Goal: Transaction & Acquisition: Download file/media

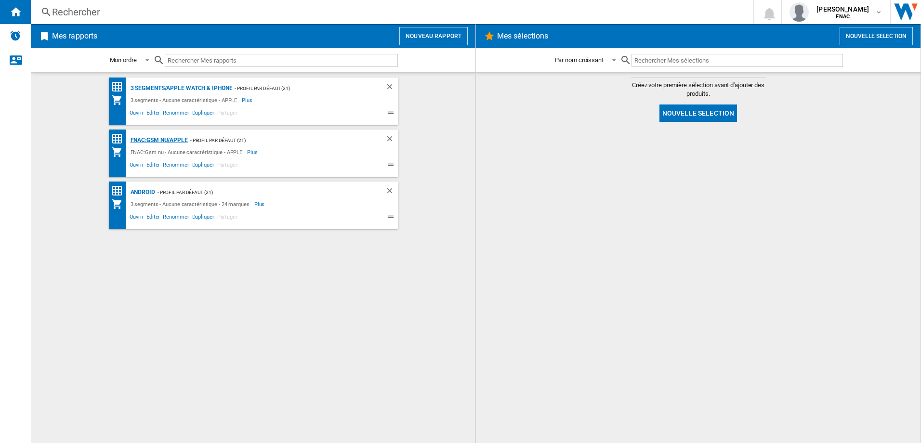
click at [179, 138] on div "FNAC:Gsm nu/APPLE" at bounding box center [158, 140] width 60 height 12
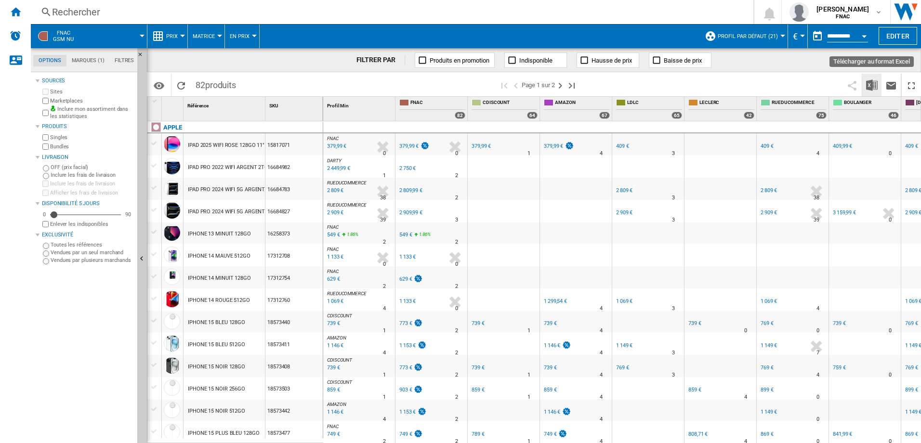
click at [874, 87] on img "Télécharger au format Excel" at bounding box center [872, 85] width 12 height 12
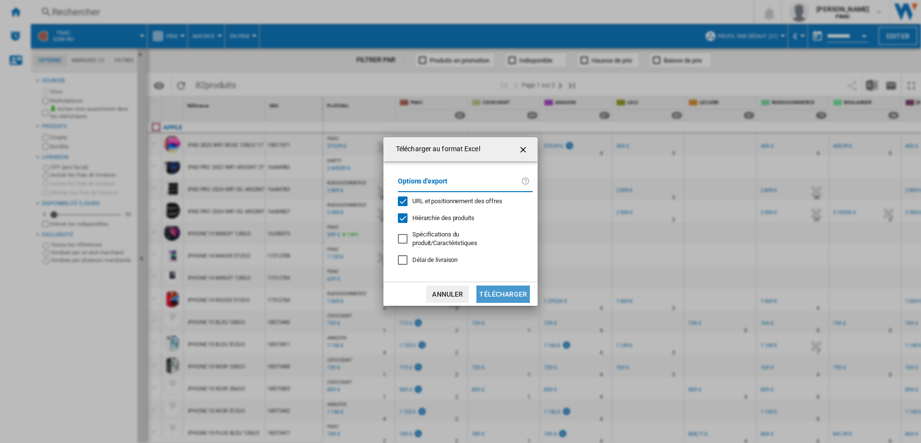
click at [526, 295] on button "Télécharger" at bounding box center [502, 294] width 53 height 17
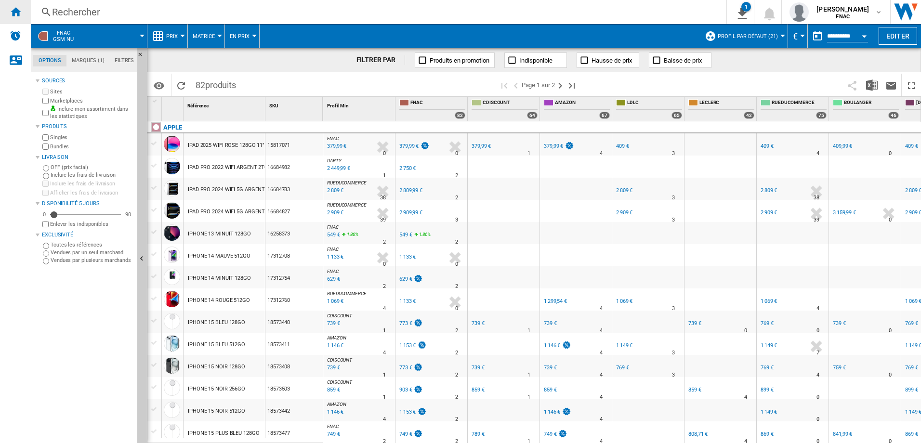
click at [21, 14] on ng-md-icon "Accueil" at bounding box center [16, 12] width 12 height 12
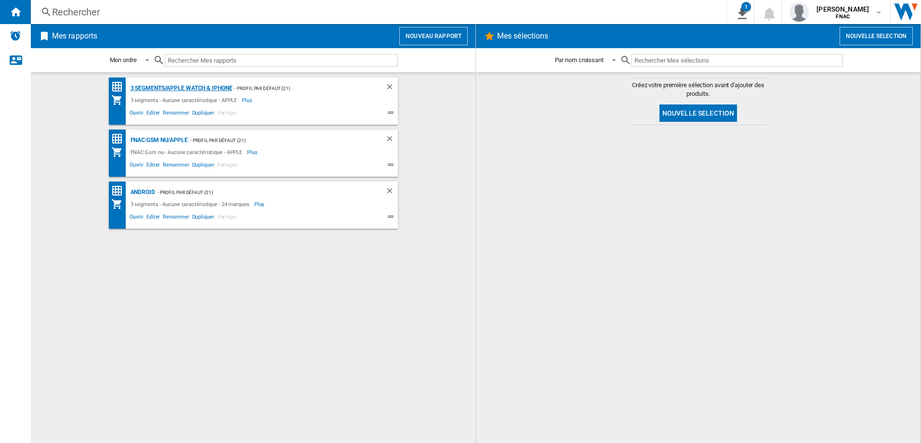
click at [181, 86] on div "3 segments/APPLE WATCH & iPhone" at bounding box center [180, 88] width 105 height 12
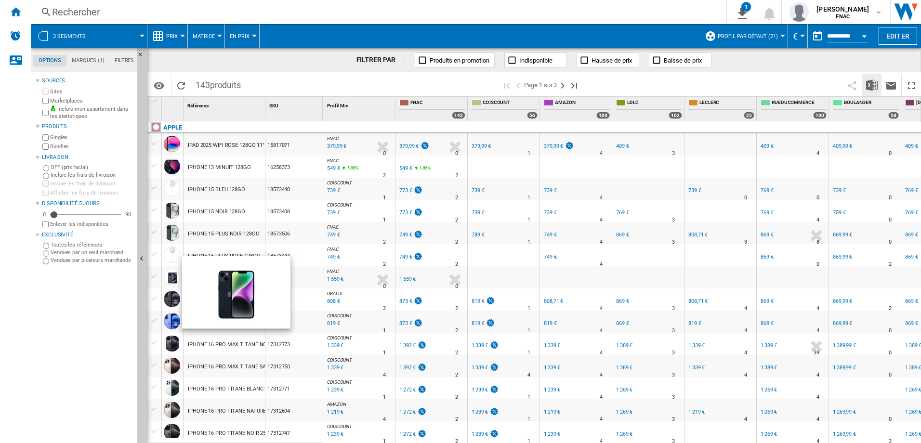
click at [875, 82] on img "Télécharger au format Excel" at bounding box center [872, 85] width 12 height 12
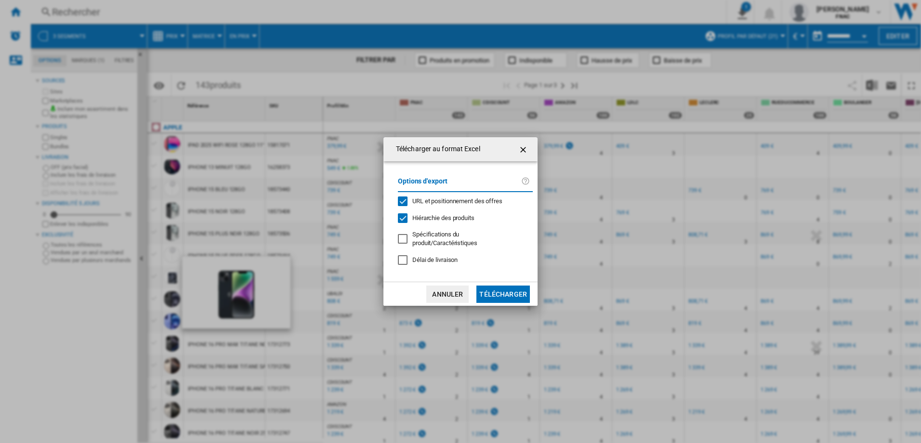
click at [488, 293] on button "Télécharger" at bounding box center [502, 294] width 53 height 17
